Goal: Information Seeking & Learning: Learn about a topic

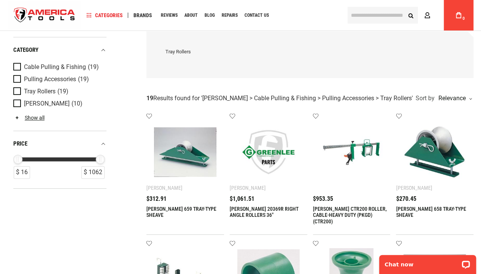
click at [190, 166] on img at bounding box center [185, 152] width 62 height 62
click at [177, 208] on link "[PERSON_NAME] 659 TRAY-TYPE SHEAVE" at bounding box center [182, 211] width 70 height 13
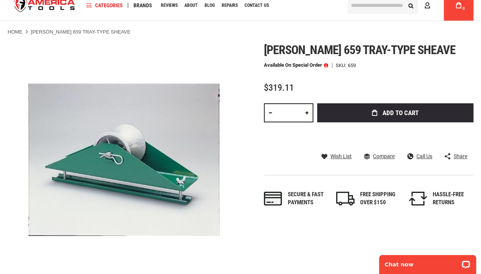
scroll to position [38, 0]
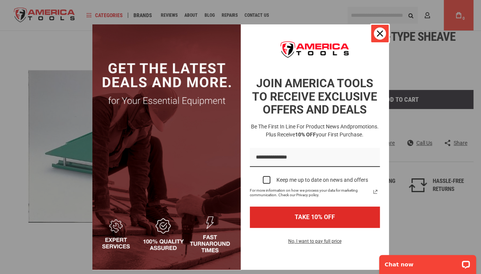
click at [378, 32] on icon "close icon" at bounding box center [380, 33] width 6 height 6
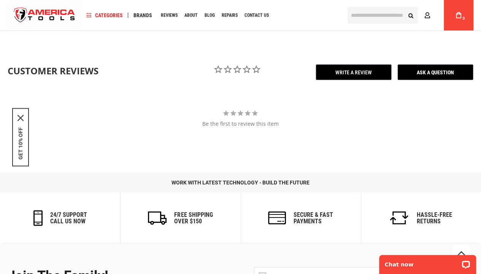
scroll to position [723, 0]
